Goal: Information Seeking & Learning: Learn about a topic

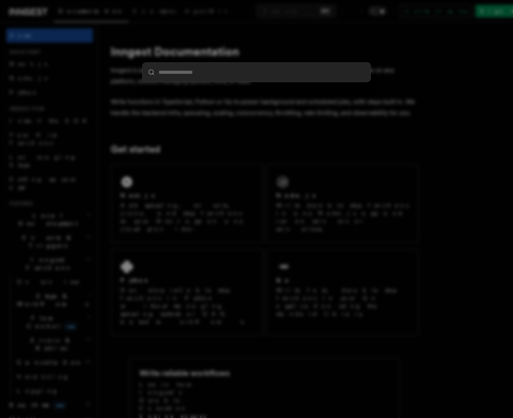
click at [201, 70] on input "search" at bounding box center [256, 72] width 227 height 19
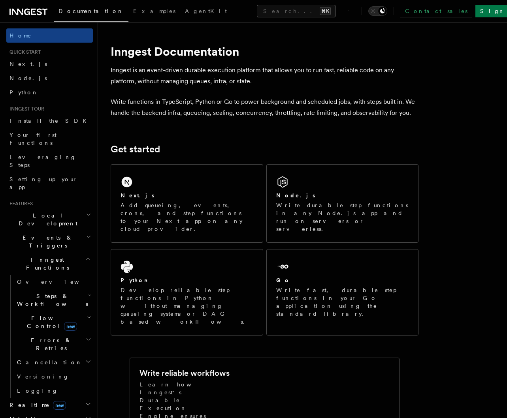
click at [257, 10] on button "Search... ⌘K" at bounding box center [296, 11] width 79 height 13
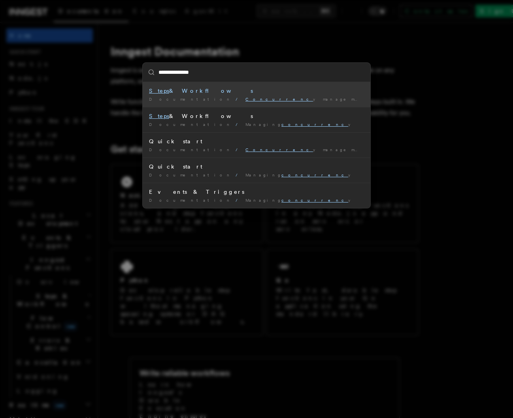
type input "**********"
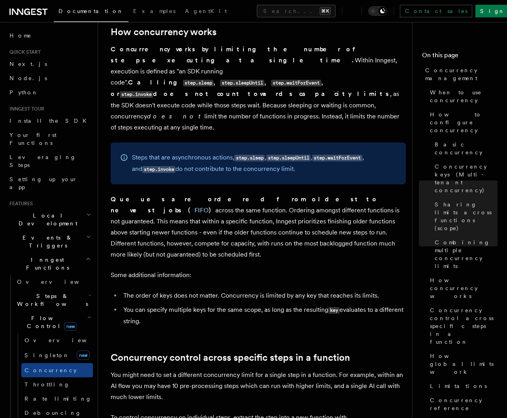
scroll to position [1752, 0]
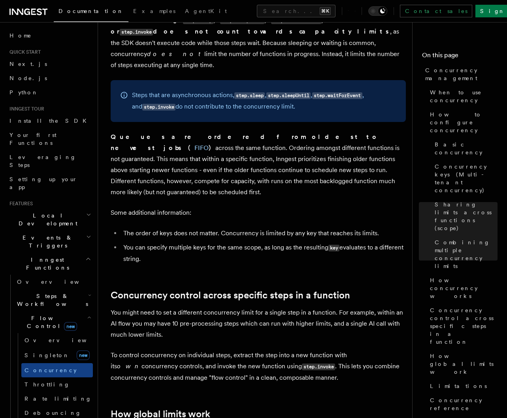
click at [302, 364] on code "step.invoke" at bounding box center [318, 367] width 33 height 7
click at [253, 350] on p "To control concurrency on individual steps, extract the step into a new functio…" at bounding box center [258, 367] width 295 height 34
click at [302, 364] on code "step.invoke" at bounding box center [318, 367] width 33 height 7
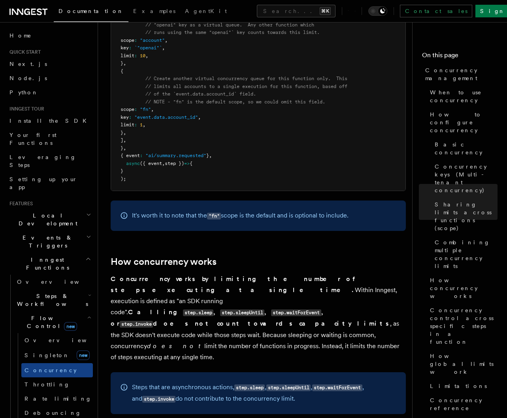
scroll to position [645, 0]
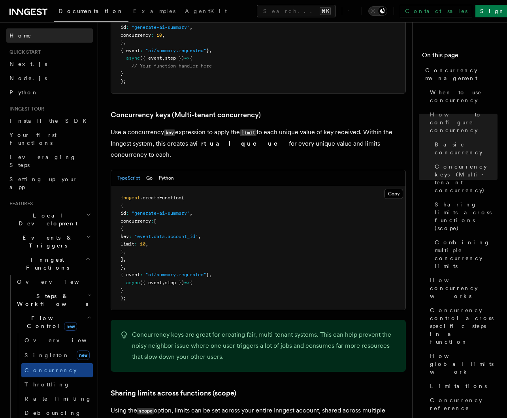
click at [19, 36] on span "Home" at bounding box center [20, 36] width 22 height 8
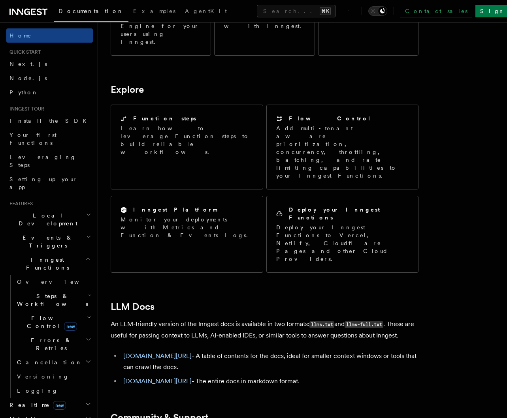
scroll to position [597, 0]
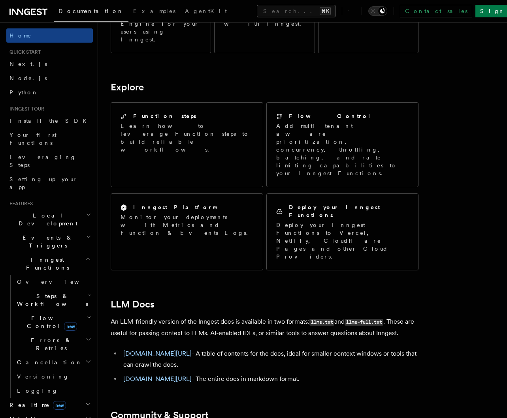
click at [285, 12] on button "Search... ⌘K" at bounding box center [296, 11] width 79 height 13
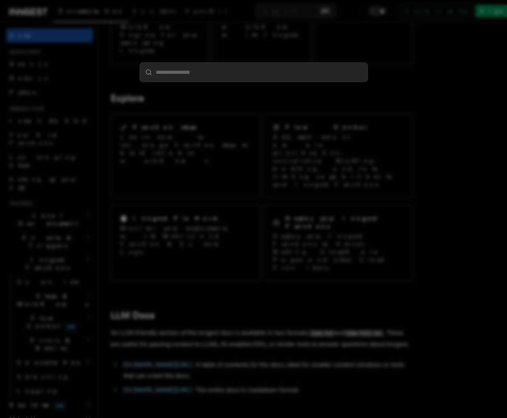
scroll to position [590, 0]
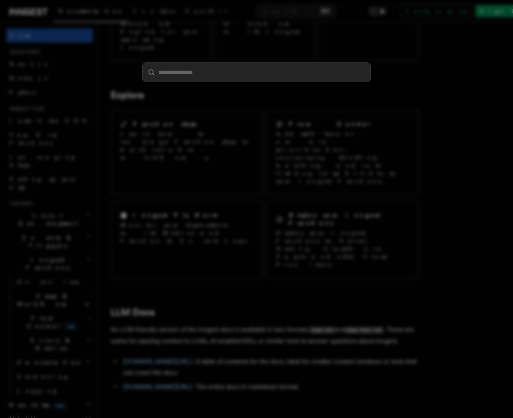
click at [465, 92] on div at bounding box center [256, 209] width 513 height 418
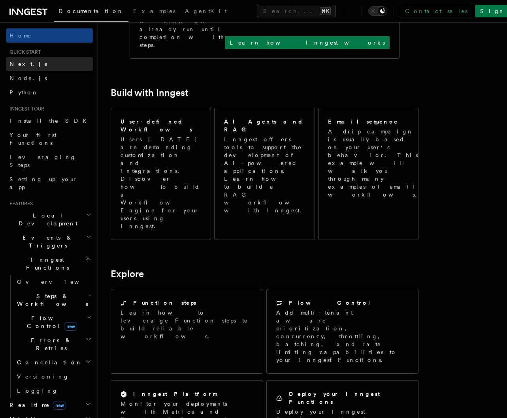
scroll to position [0, 0]
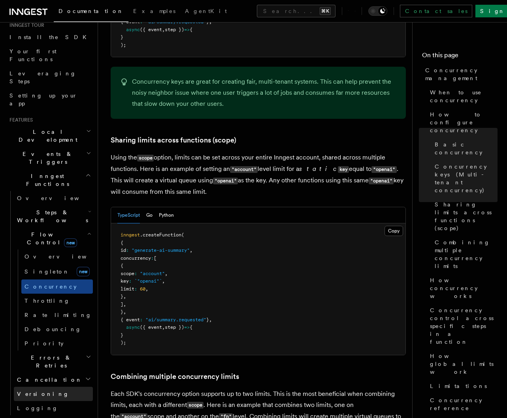
scroll to position [86, 0]
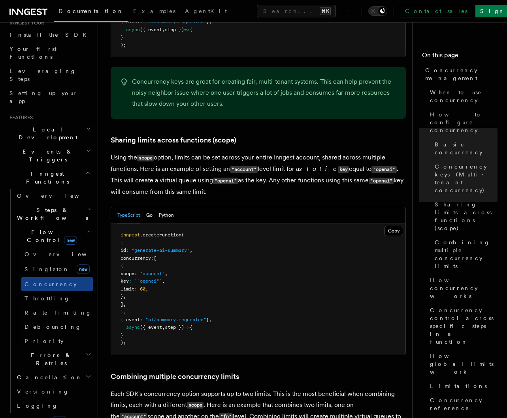
click at [72, 145] on h2 "Events & Triggers" at bounding box center [49, 156] width 86 height 22
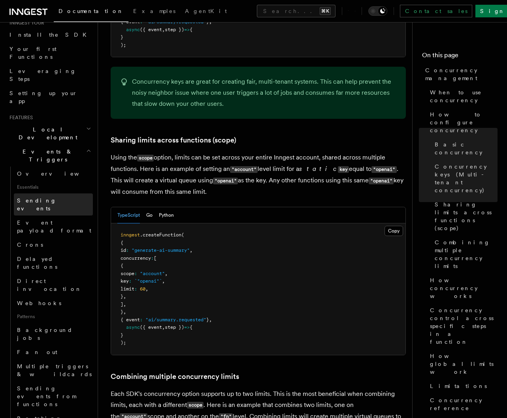
click at [56, 194] on link "Sending events" at bounding box center [53, 205] width 79 height 22
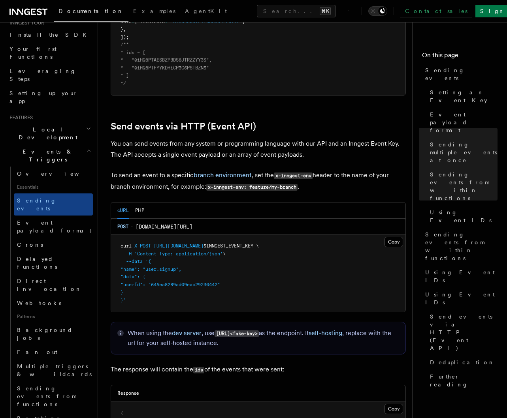
scroll to position [1584, 0]
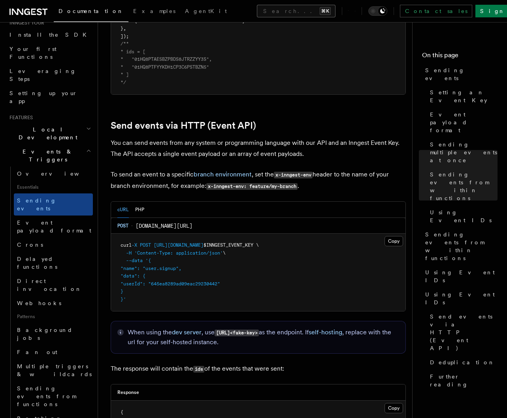
click at [257, 13] on button "Search... ⌘K" at bounding box center [296, 11] width 79 height 13
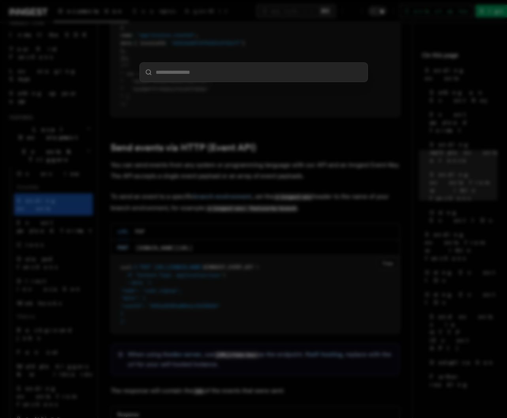
scroll to position [1573, 0]
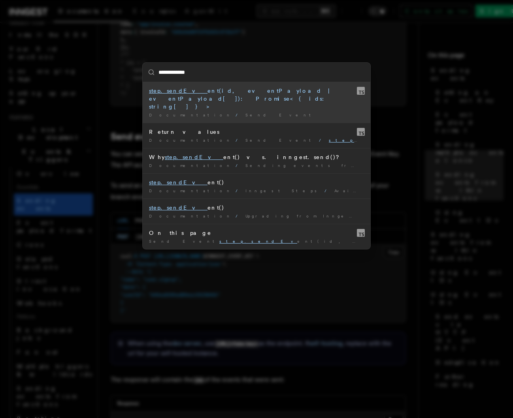
type input "**********"
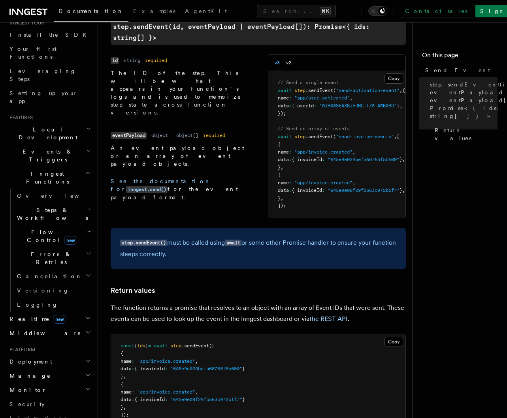
scroll to position [277, 0]
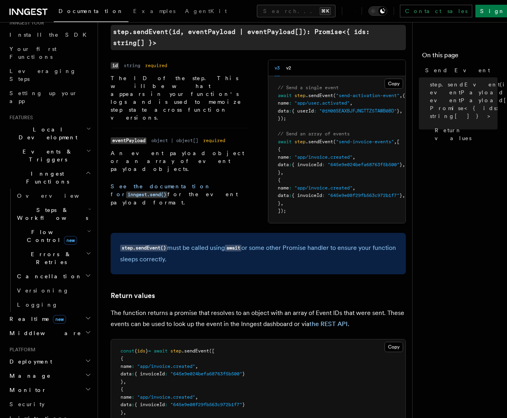
click at [115, 65] on code "id" at bounding box center [115, 65] width 8 height 7
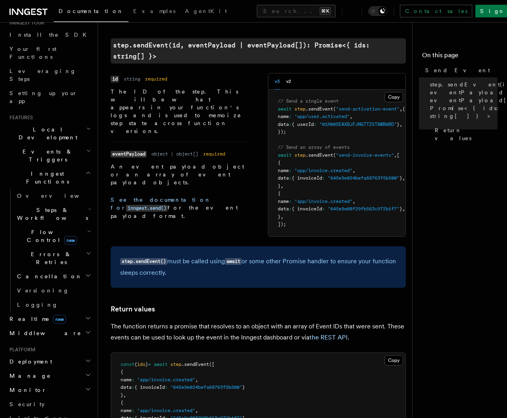
scroll to position [227, 0]
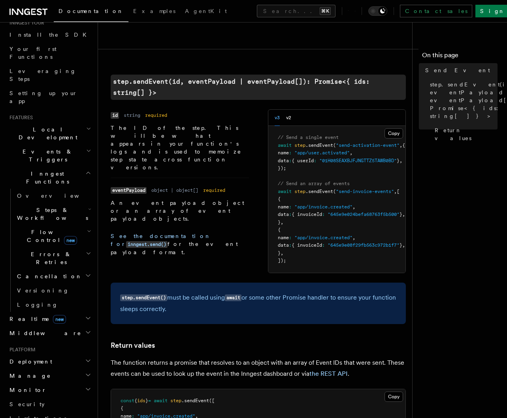
click at [70, 203] on h2 "Steps & Workflows" at bounding box center [53, 214] width 79 height 22
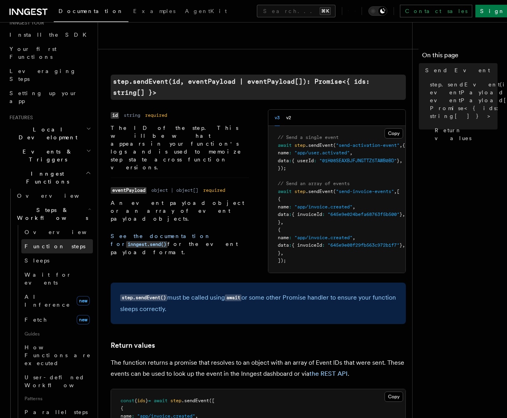
click at [61, 239] on link "Function steps" at bounding box center [56, 246] width 71 height 14
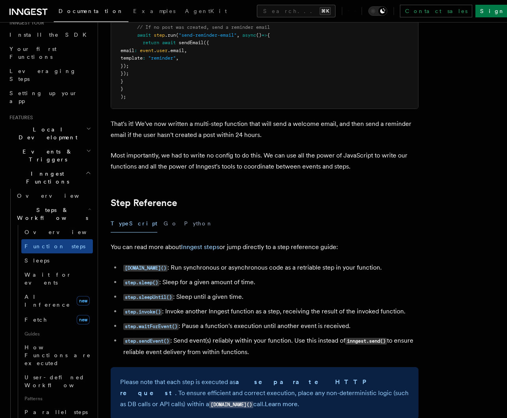
scroll to position [1231, 0]
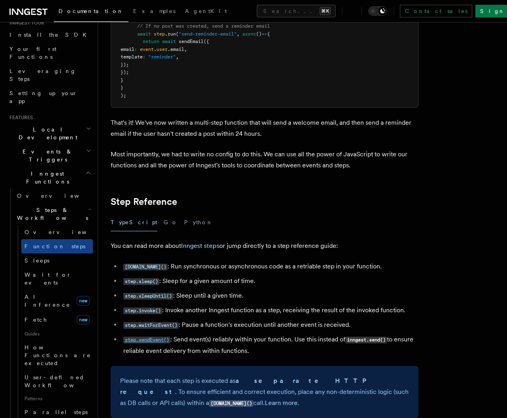
click at [158, 344] on code "step.sendEvent()" at bounding box center [146, 340] width 47 height 7
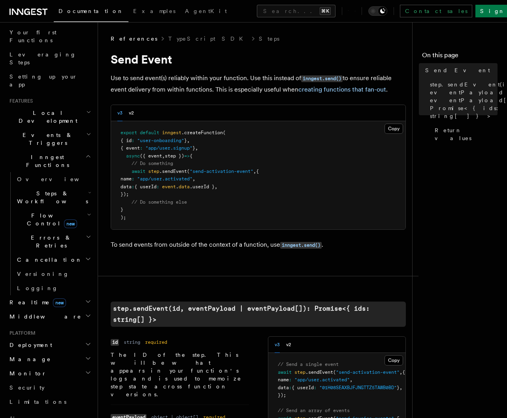
scroll to position [129, 0]
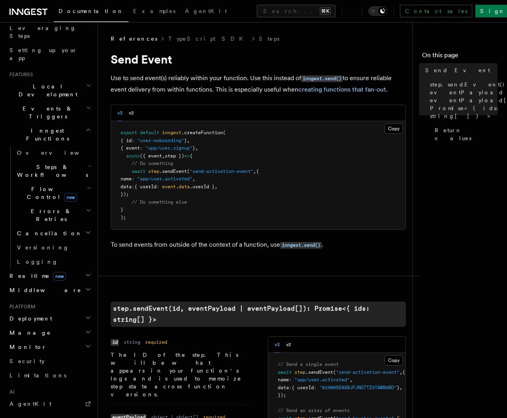
click at [79, 182] on h2 "Flow Control new" at bounding box center [53, 193] width 79 height 22
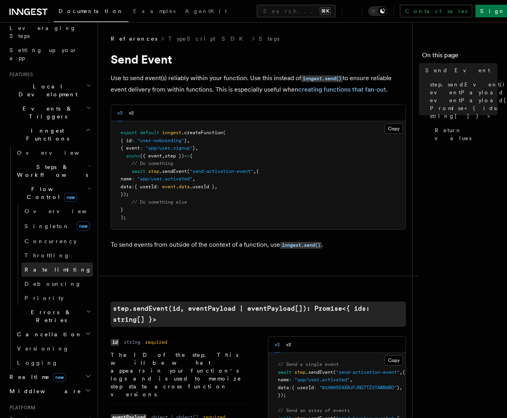
click at [53, 267] on span "Rate limiting" at bounding box center [57, 270] width 67 height 6
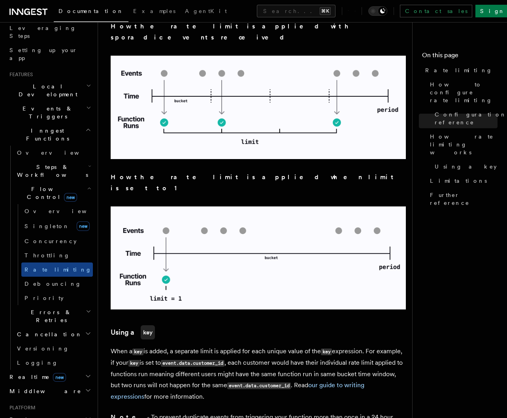
scroll to position [1078, 0]
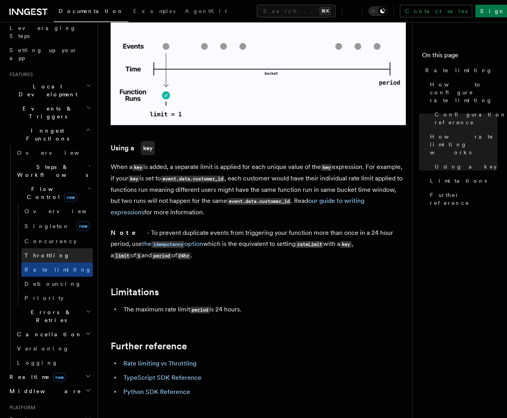
click at [43, 252] on span "Throttling" at bounding box center [46, 255] width 45 height 6
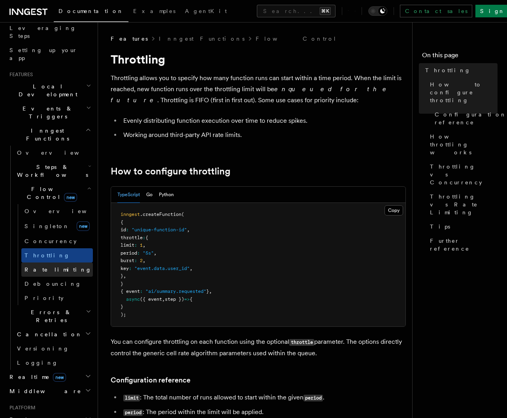
click at [39, 267] on span "Rate limiting" at bounding box center [57, 270] width 67 height 6
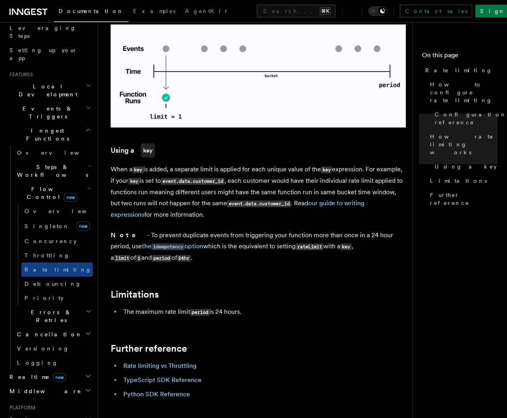
scroll to position [1155, 0]
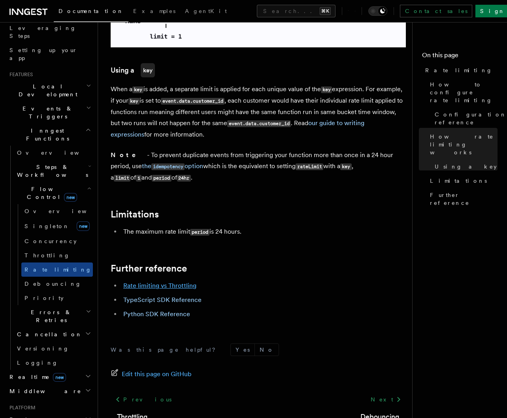
click at [186, 282] on link "Rate limiting vs Throttling" at bounding box center [159, 286] width 73 height 8
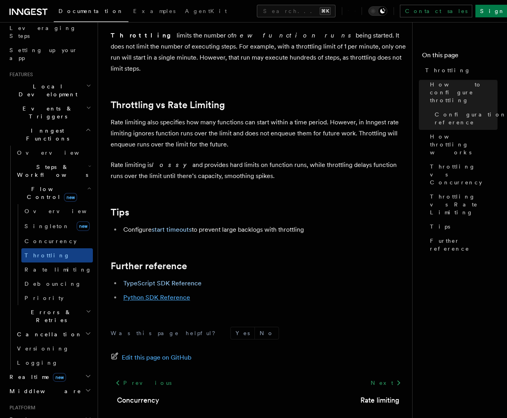
scroll to position [836, 0]
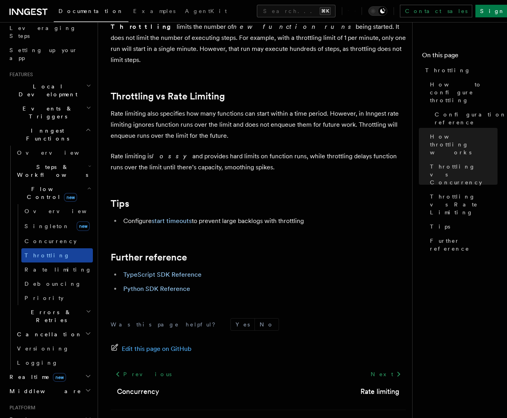
click at [52, 248] on link "Throttling" at bounding box center [56, 255] width 71 height 14
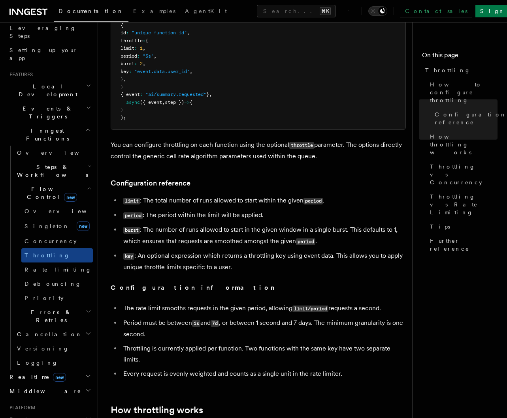
scroll to position [197, 0]
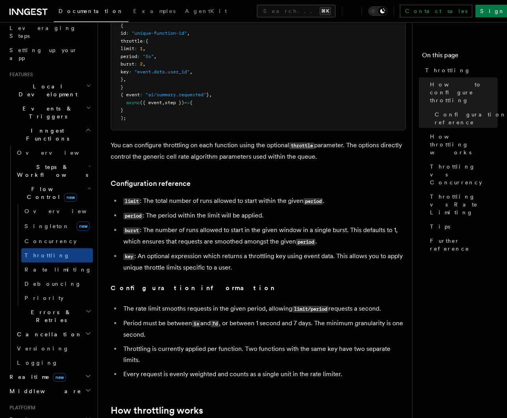
click at [242, 349] on li "Throttling is currently applied per function. Two functions with the same key h…" at bounding box center [263, 355] width 285 height 22
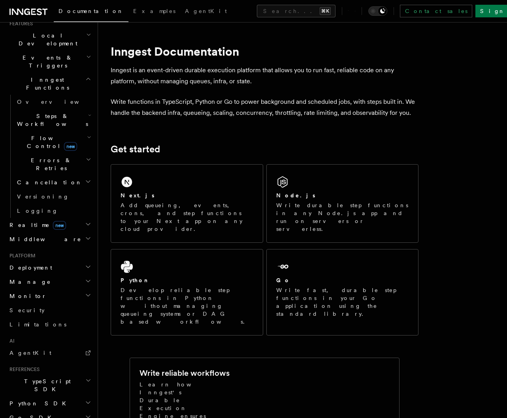
scroll to position [137, 0]
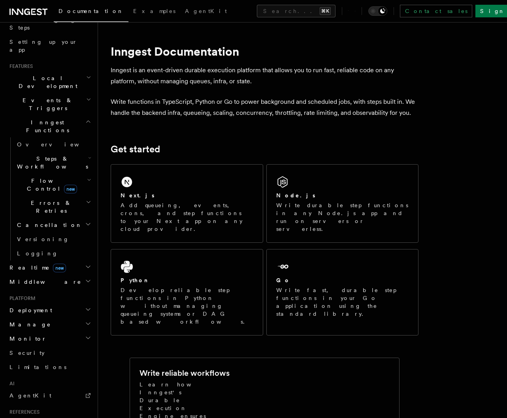
click at [87, 177] on icon "button" at bounding box center [89, 180] width 4 height 6
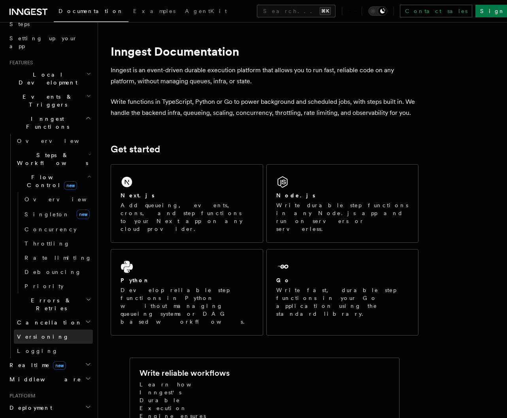
scroll to position [151, 0]
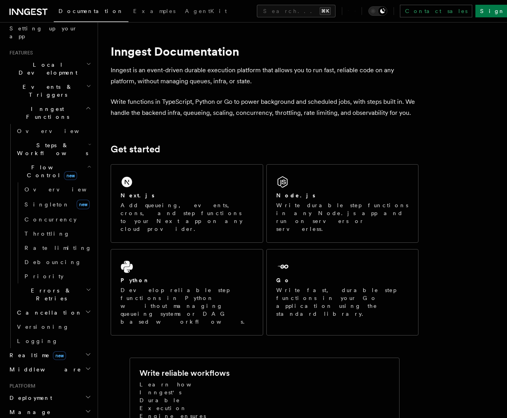
click at [85, 394] on icon "button" at bounding box center [88, 397] width 6 height 6
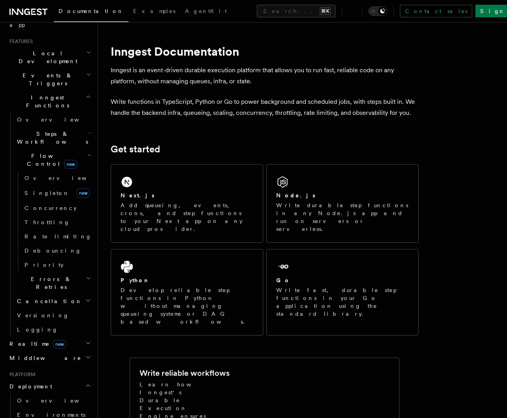
scroll to position [280, 0]
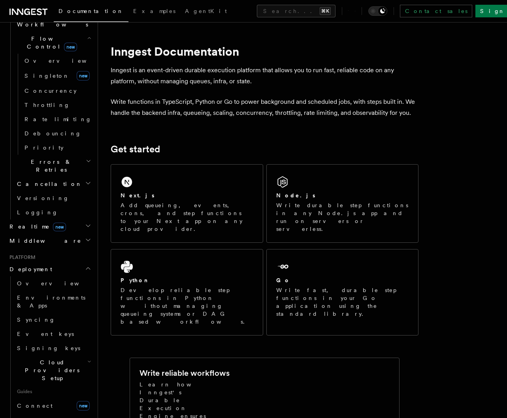
click at [85, 265] on icon "button" at bounding box center [88, 268] width 6 height 6
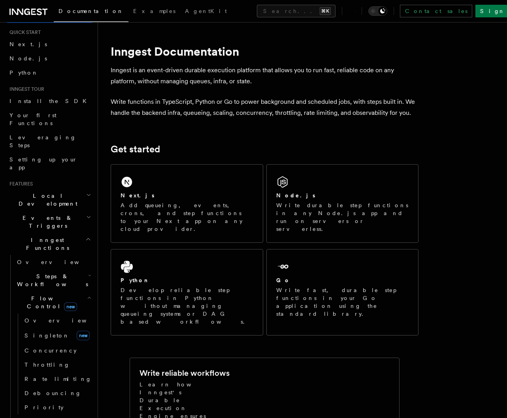
scroll to position [17, 0]
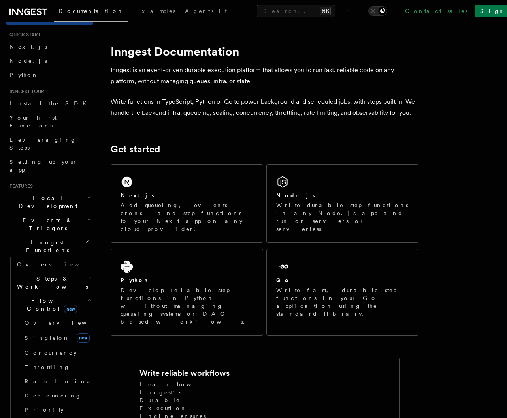
click at [87, 297] on icon "button" at bounding box center [89, 300] width 4 height 6
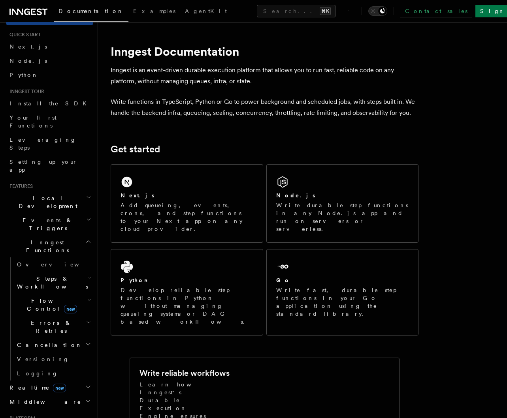
click at [76, 272] on h2 "Steps & Workflows" at bounding box center [53, 283] width 79 height 22
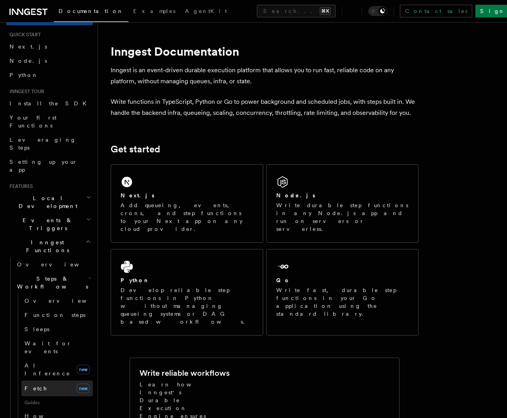
click at [46, 381] on link "Fetch new" at bounding box center [56, 389] width 71 height 16
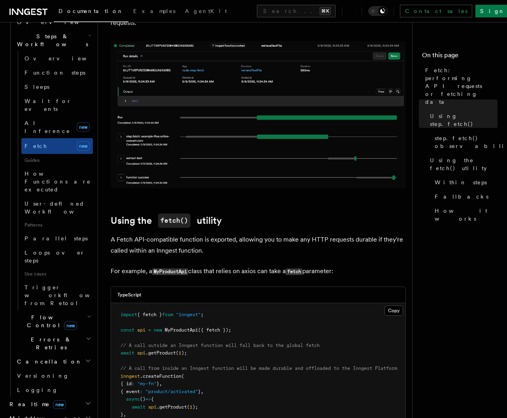
scroll to position [261, 0]
click at [87, 337] on icon "button" at bounding box center [89, 338] width 4 height 2
click at [62, 400] on span "Failure handlers" at bounding box center [43, 407] width 38 height 14
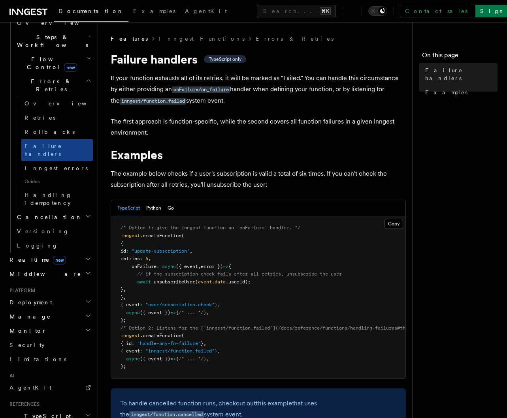
scroll to position [188, 0]
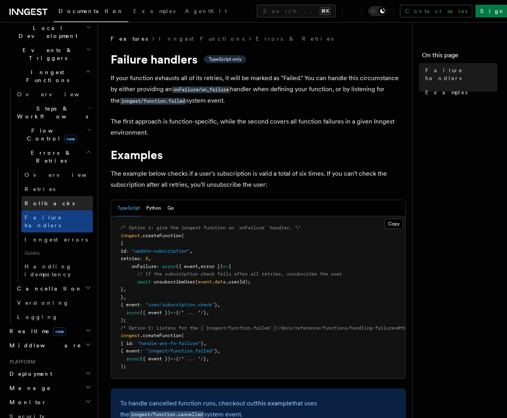
click at [52, 196] on link "Rollbacks" at bounding box center [56, 203] width 71 height 14
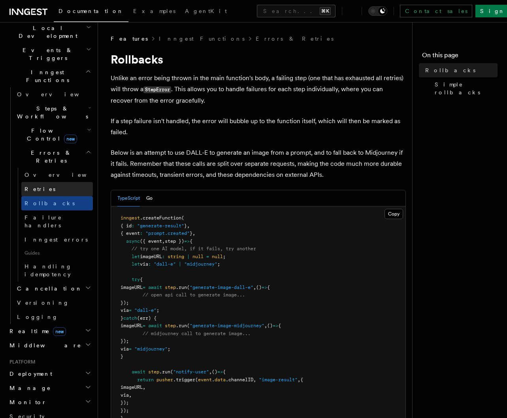
click at [45, 182] on link "Retries" at bounding box center [56, 189] width 71 height 14
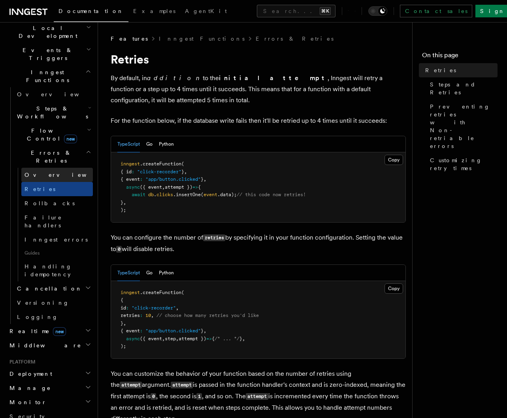
click at [44, 172] on span "Overview" at bounding box center [64, 175] width 81 height 6
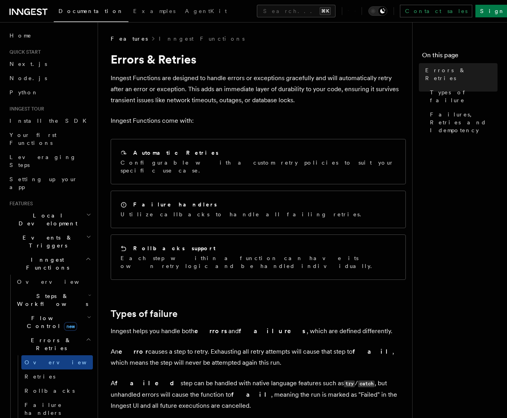
click at [87, 314] on icon "button" at bounding box center [89, 317] width 4 height 6
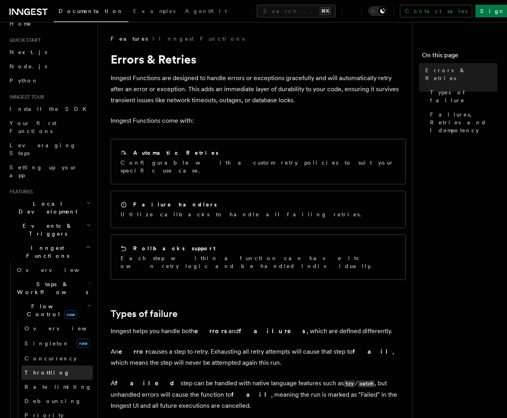
scroll to position [13, 0]
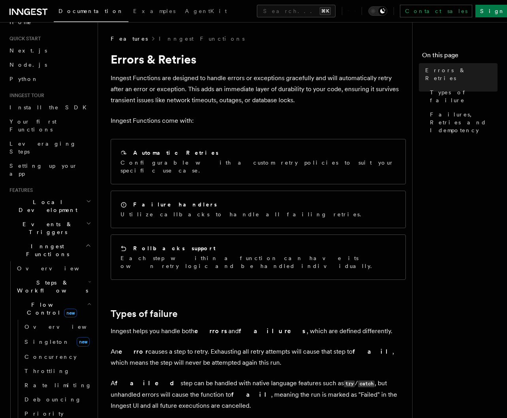
click at [190, 280] on article "Features Inngest Functions Errors & Retries Inngest Functions are designed to h…" at bounding box center [258, 365] width 295 height 660
